Goal: Complete application form

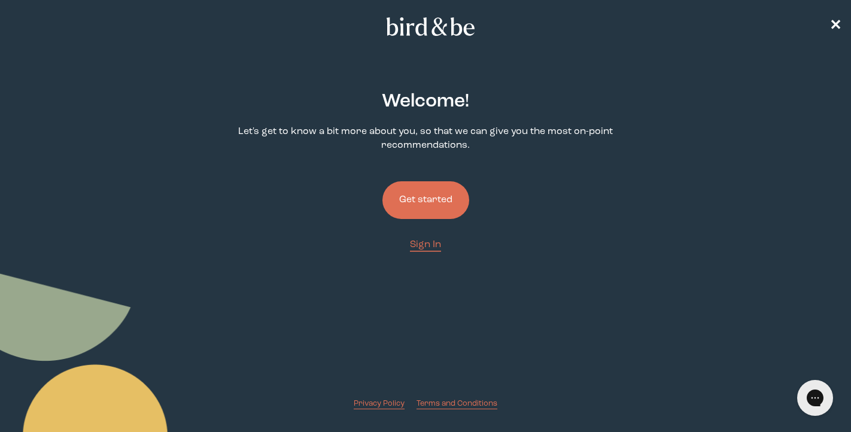
click at [414, 208] on button "Get started" at bounding box center [425, 200] width 87 height 38
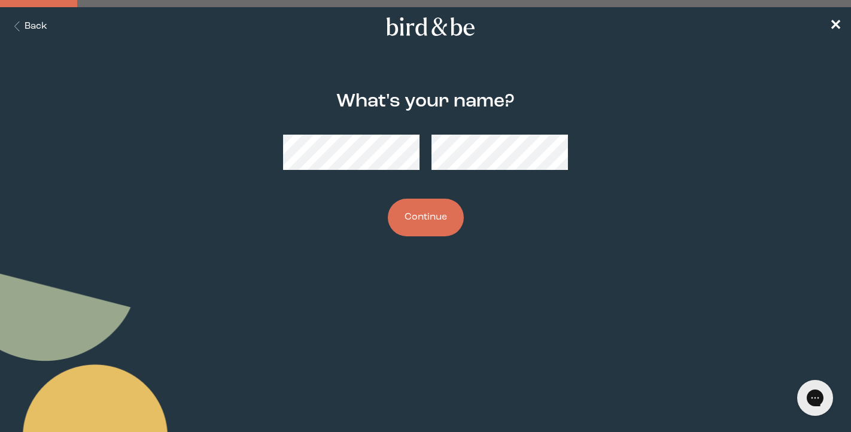
click at [396, 224] on button "Continue" at bounding box center [426, 218] width 76 height 38
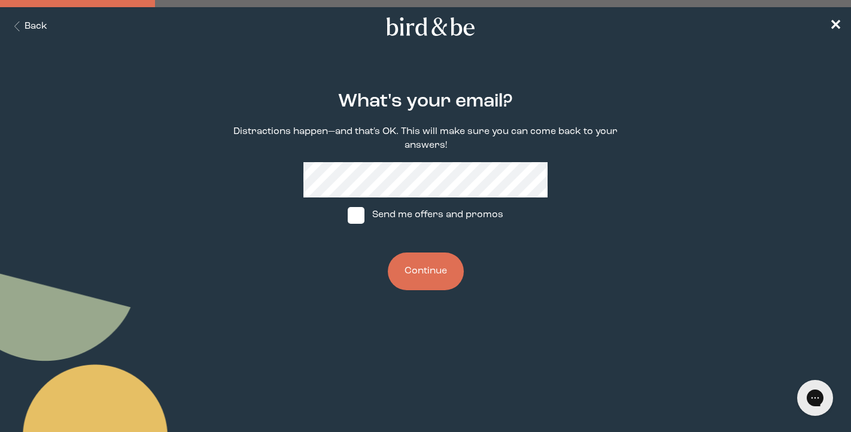
click at [416, 268] on button "Continue" at bounding box center [426, 272] width 76 height 38
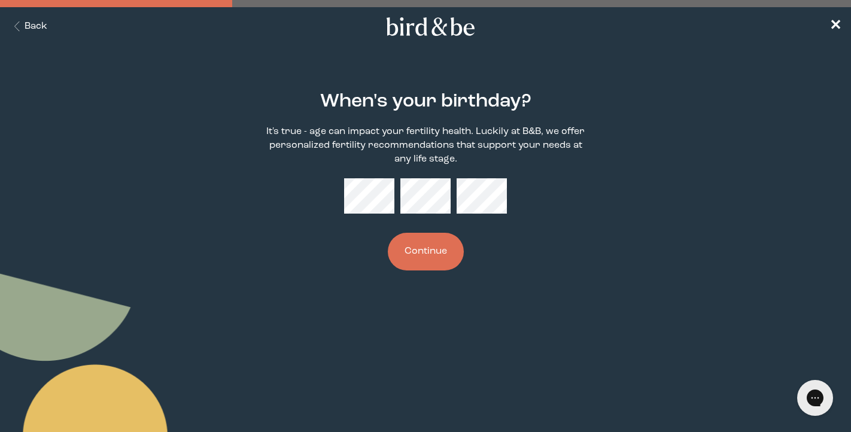
click at [445, 257] on button "Continue" at bounding box center [426, 252] width 76 height 38
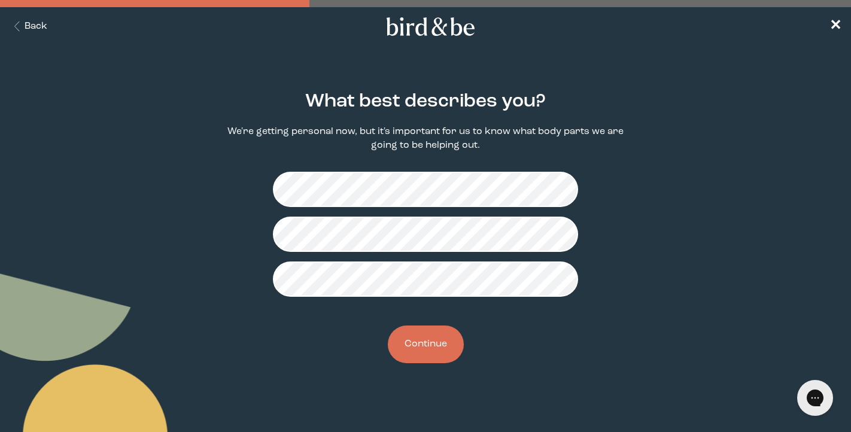
click at [428, 339] on button "Continue" at bounding box center [426, 345] width 76 height 38
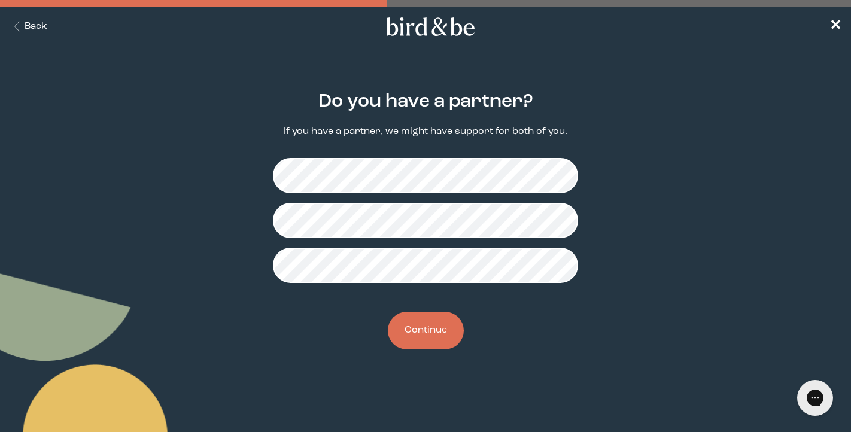
click at [421, 334] on button "Continue" at bounding box center [426, 331] width 76 height 38
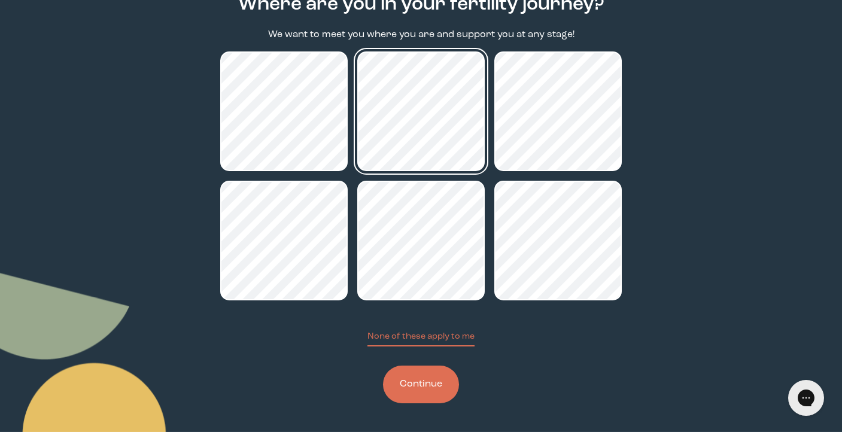
scroll to position [98, 0]
click at [415, 398] on button "Continue" at bounding box center [421, 385] width 76 height 38
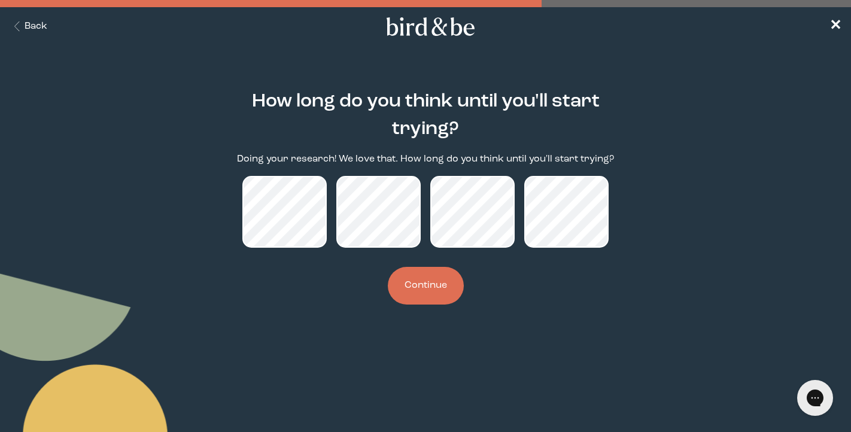
click at [451, 296] on button "Continue" at bounding box center [426, 286] width 76 height 38
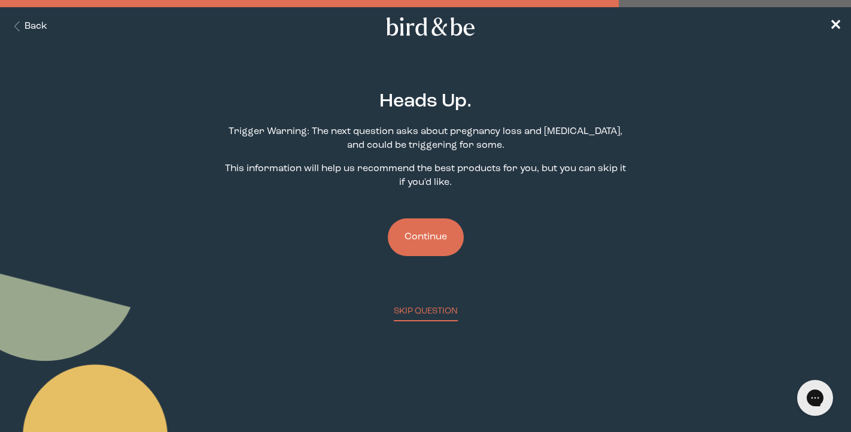
click at [429, 238] on button "Continue" at bounding box center [426, 237] width 76 height 38
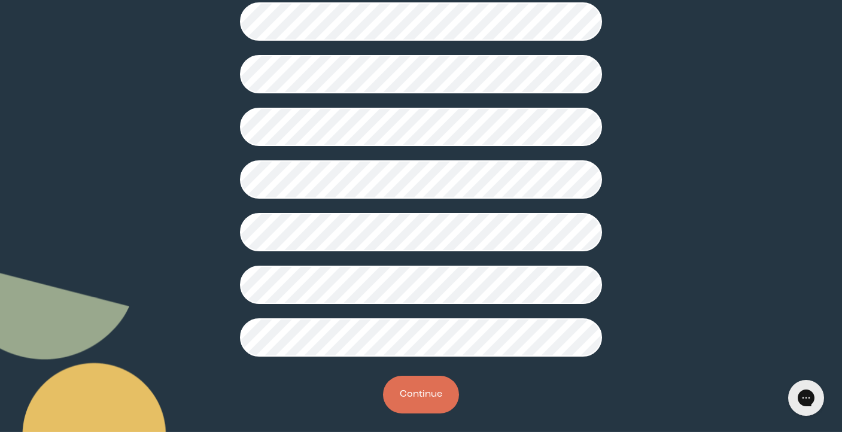
scroll to position [307, 0]
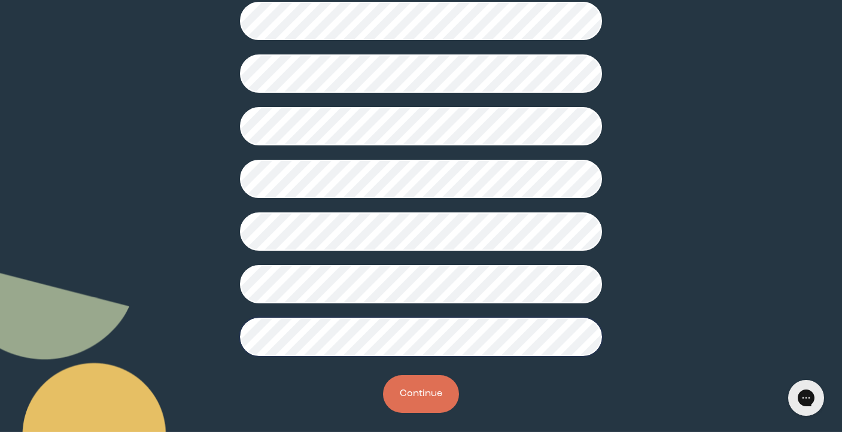
click at [406, 403] on button "Continue" at bounding box center [421, 394] width 76 height 38
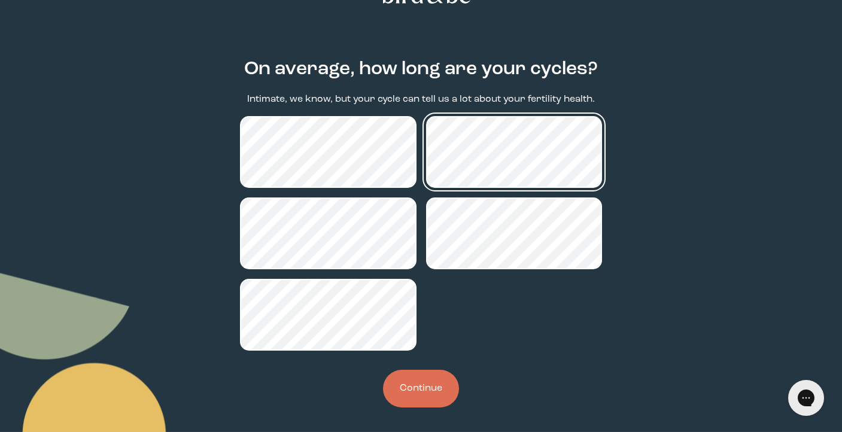
scroll to position [35, 0]
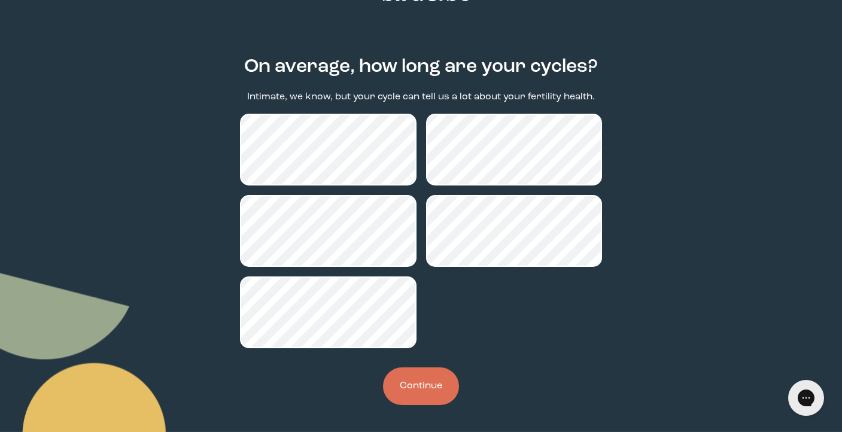
click at [419, 381] on button "Continue" at bounding box center [421, 386] width 76 height 38
